Goal: Task Accomplishment & Management: Manage account settings

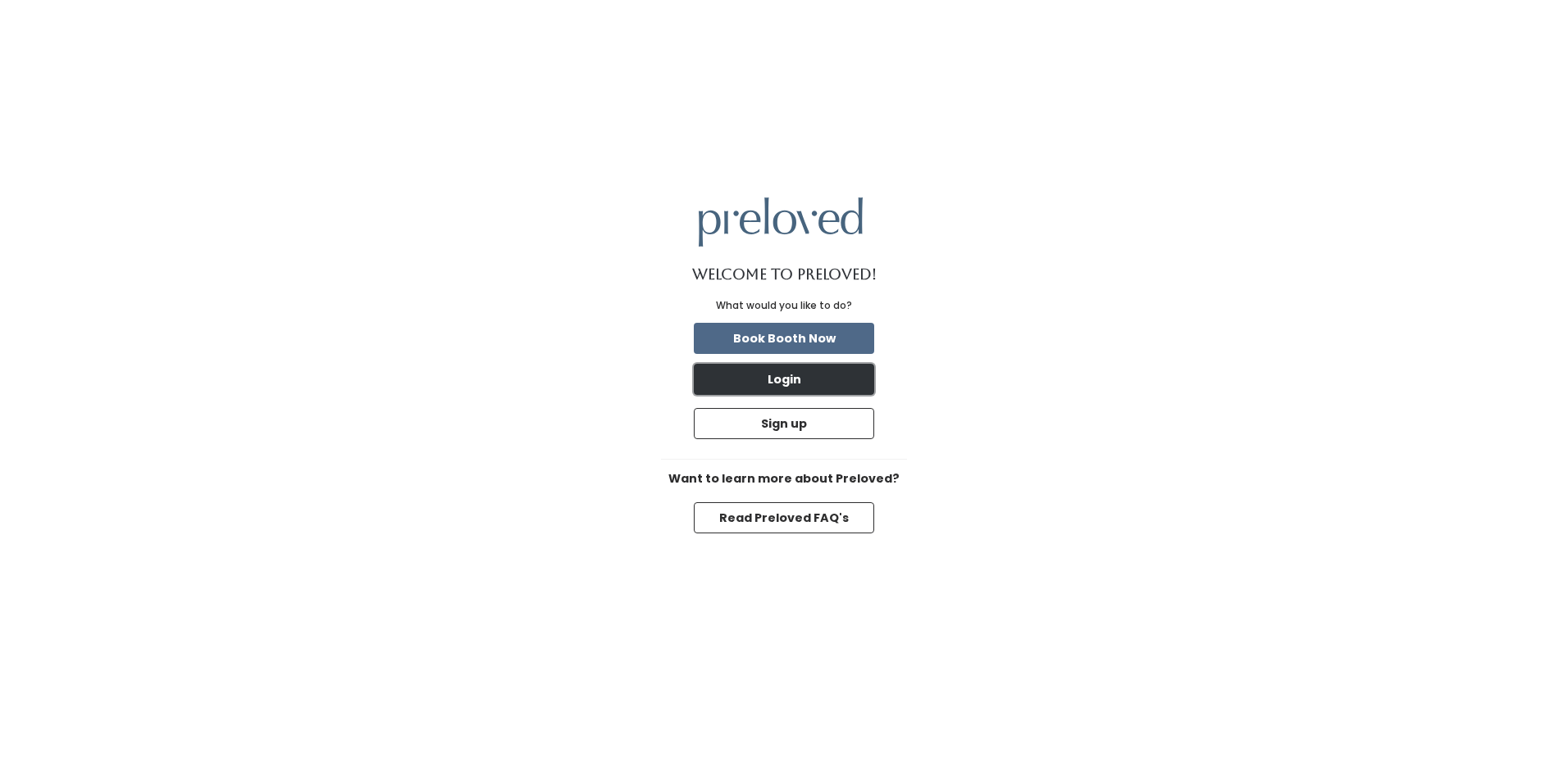
click at [773, 386] on button "Login" at bounding box center [784, 379] width 181 height 31
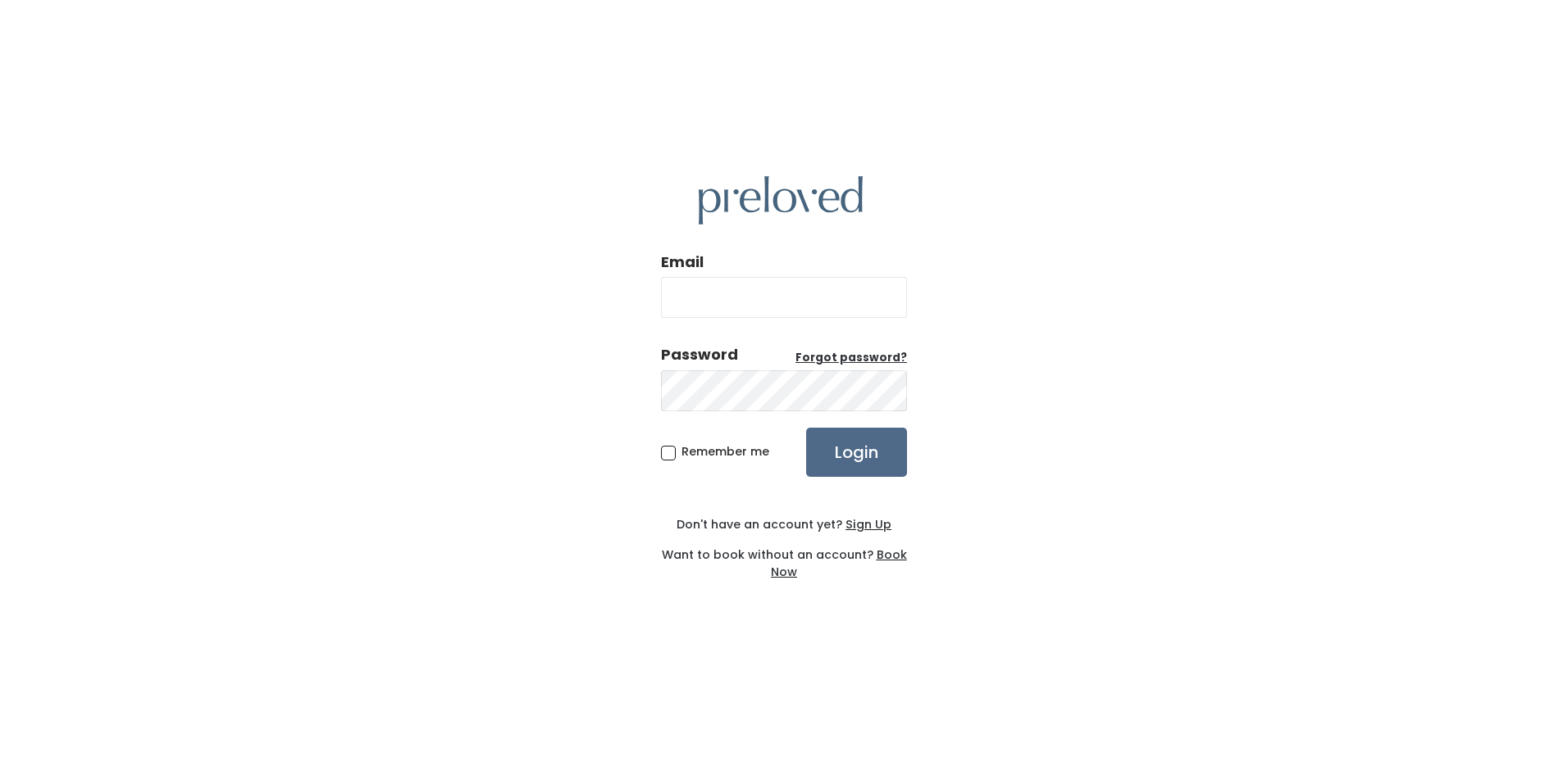
click at [769, 303] on input "Email" at bounding box center [784, 297] width 246 height 41
type input "teambarnes8@gmail.com"
click at [681, 456] on span "Remember me" at bounding box center [725, 451] width 88 height 16
click at [681, 454] on input "Remember me" at bounding box center [686, 448] width 10 height 10
checkbox input "true"
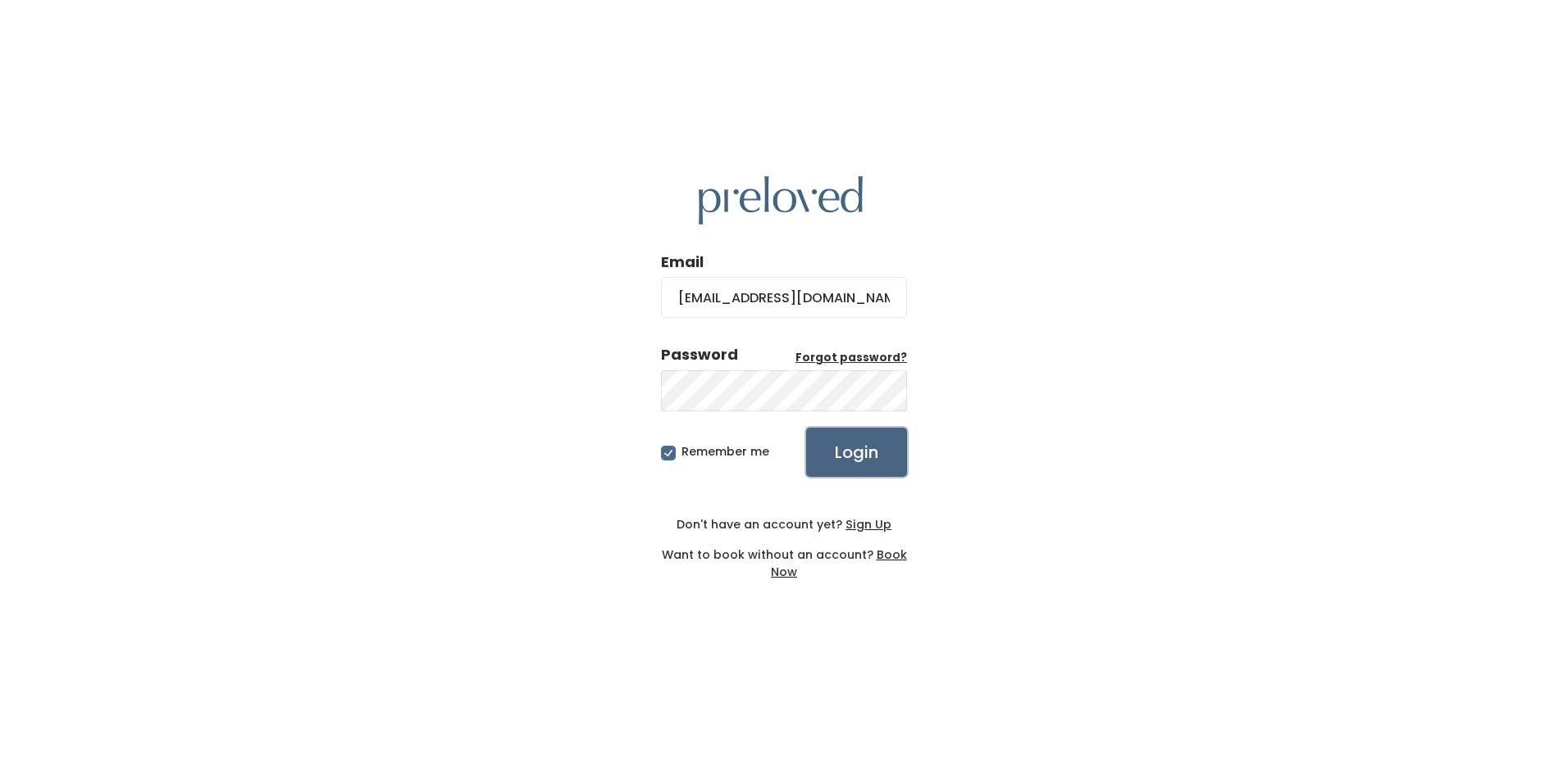
click at [890, 461] on input "Login" at bounding box center [856, 453] width 101 height 49
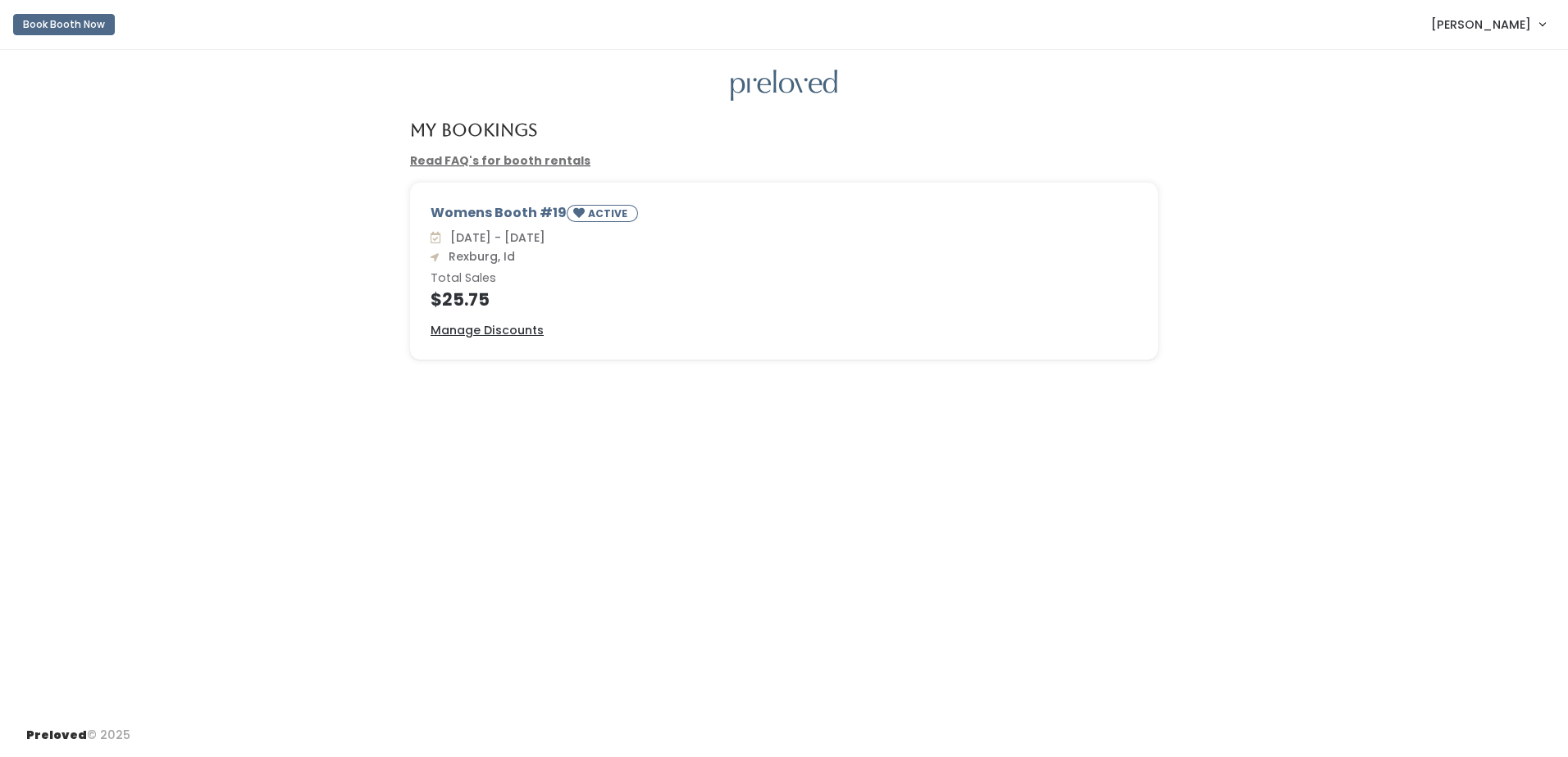
click at [1494, 32] on span "[PERSON_NAME]" at bounding box center [1480, 24] width 100 height 18
click at [1460, 137] on button "Logout" at bounding box center [1487, 137] width 147 height 29
